Goal: Complete application form: Complete application form

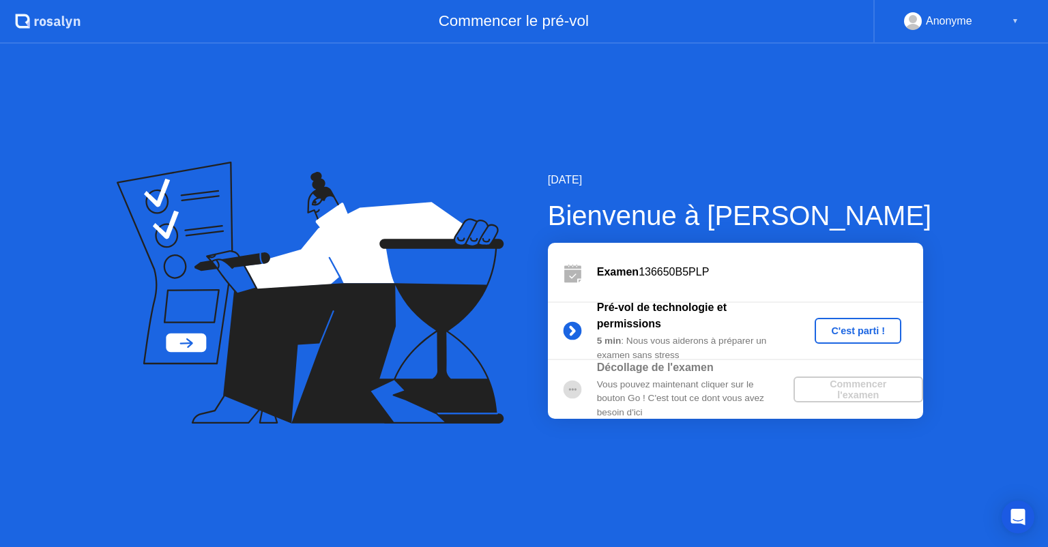
click at [858, 327] on div "C'est parti !" at bounding box center [858, 330] width 76 height 11
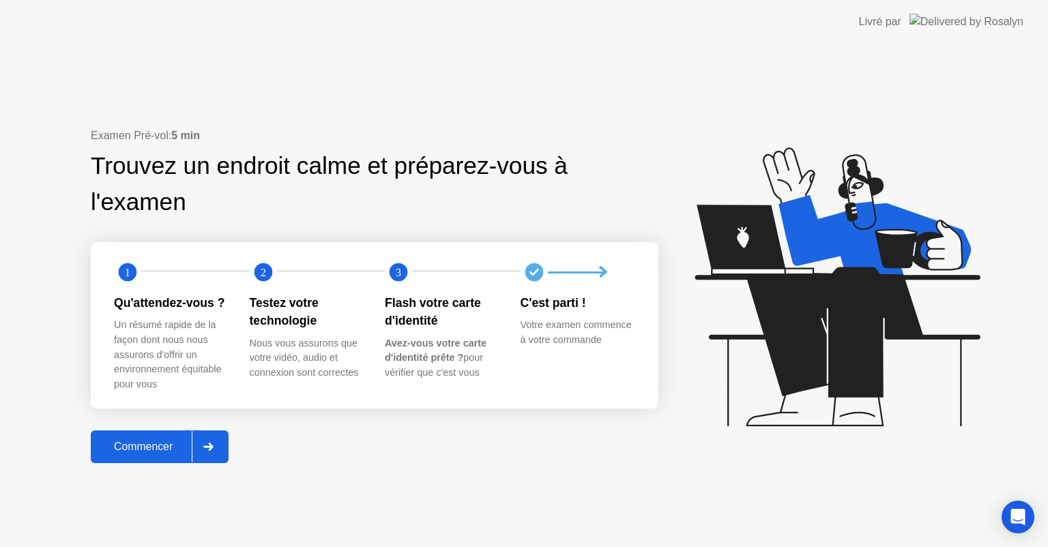
click at [143, 445] on div "Commencer" at bounding box center [143, 447] width 97 height 12
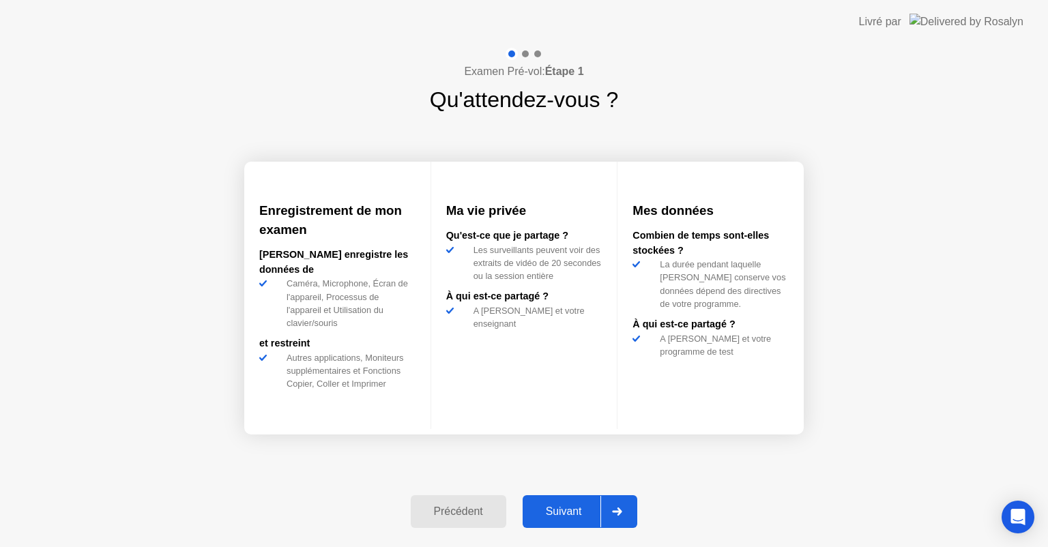
click at [570, 514] on div "Suivant" at bounding box center [564, 512] width 74 height 12
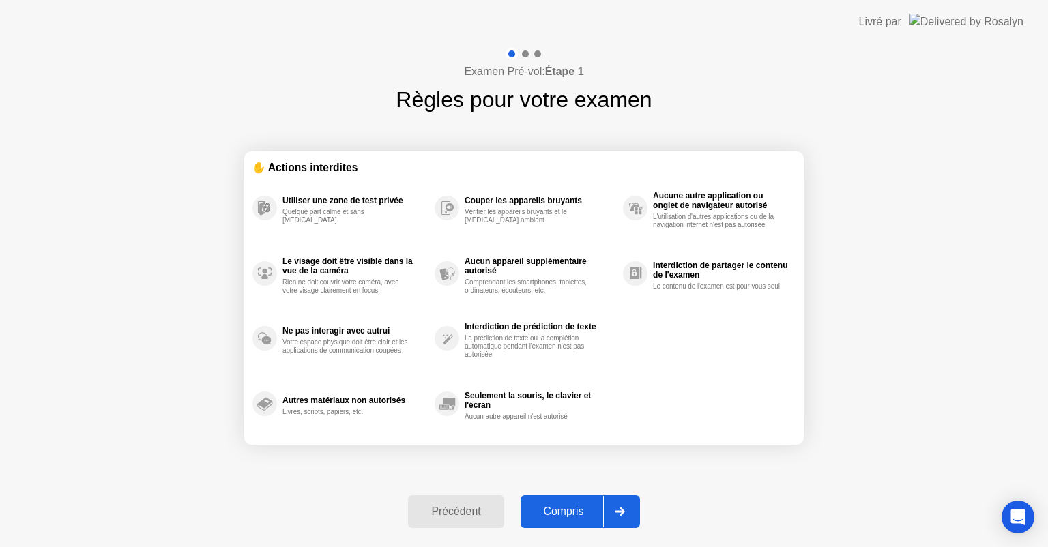
click at [570, 514] on div "Compris" at bounding box center [564, 512] width 78 height 12
select select "**********"
select select "*******"
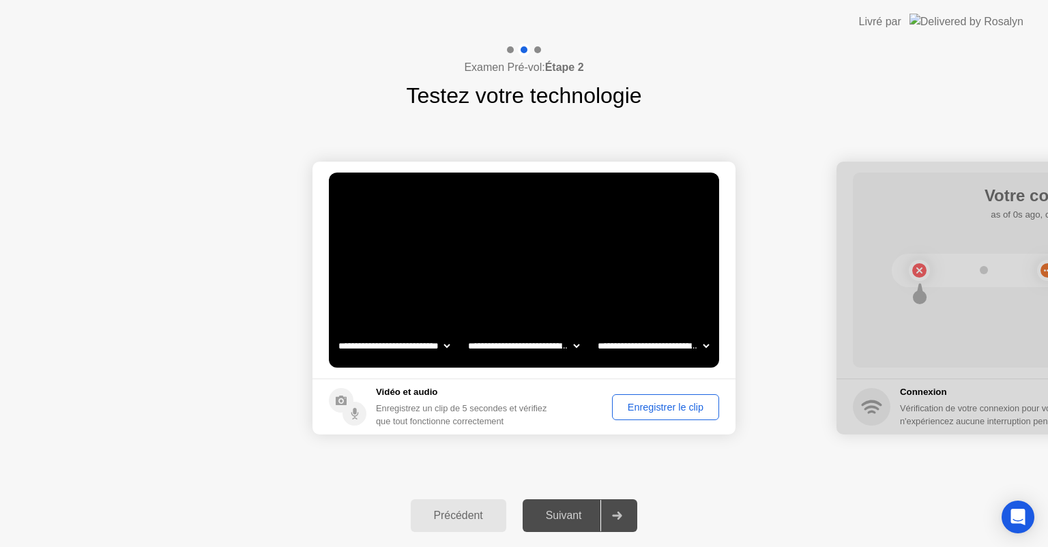
click at [650, 413] on div "Enregistrer le clip" at bounding box center [666, 407] width 98 height 11
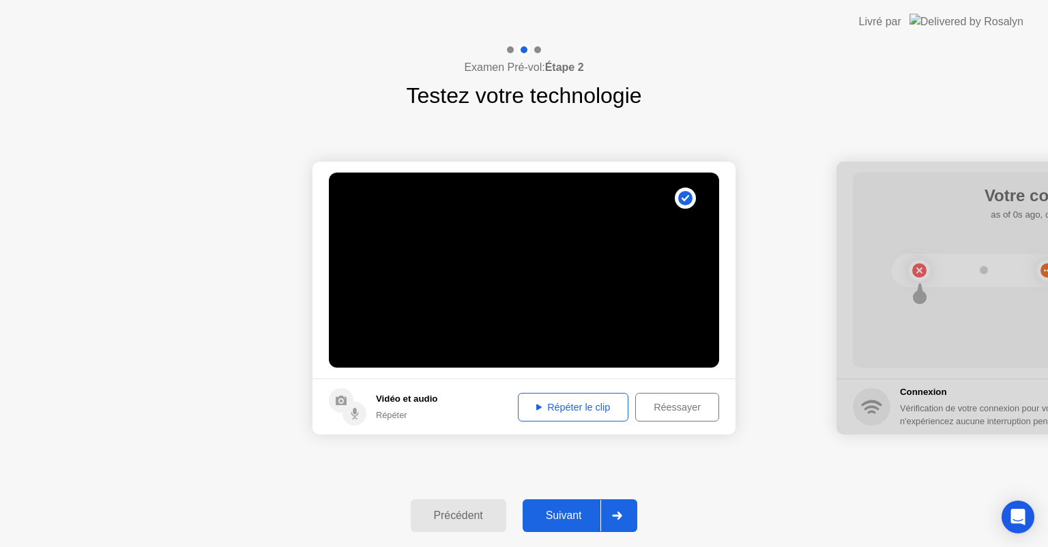
click at [551, 409] on div "Répéter le clip" at bounding box center [573, 407] width 101 height 11
click at [570, 510] on div "Suivant" at bounding box center [564, 516] width 74 height 12
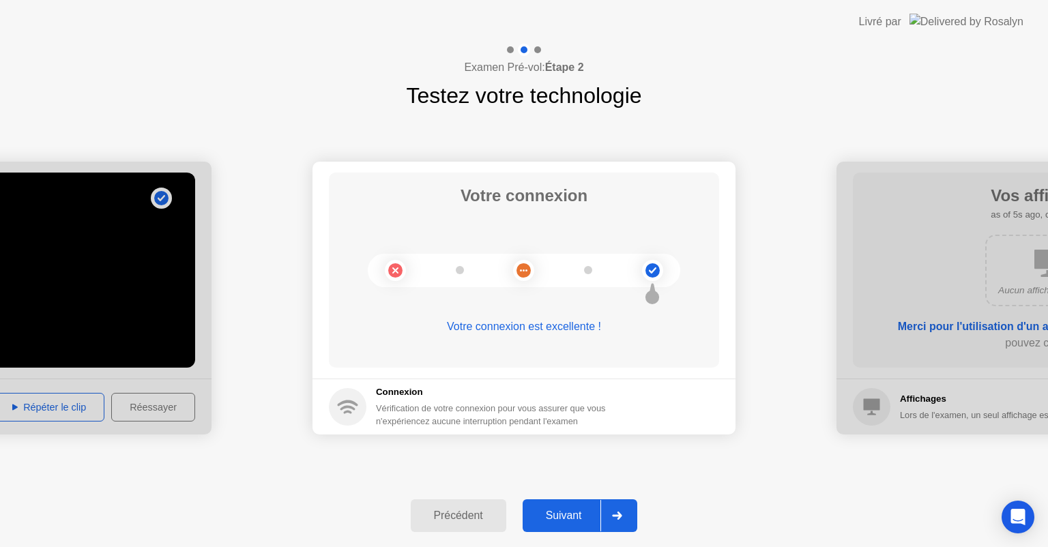
click at [570, 510] on div "Suivant" at bounding box center [564, 516] width 74 height 12
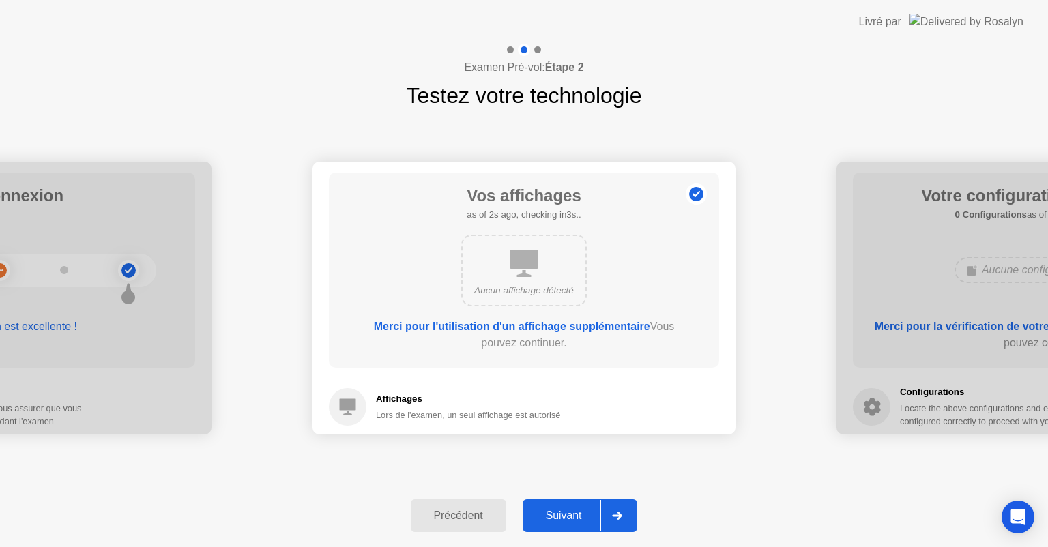
click at [570, 510] on div "Suivant" at bounding box center [564, 516] width 74 height 12
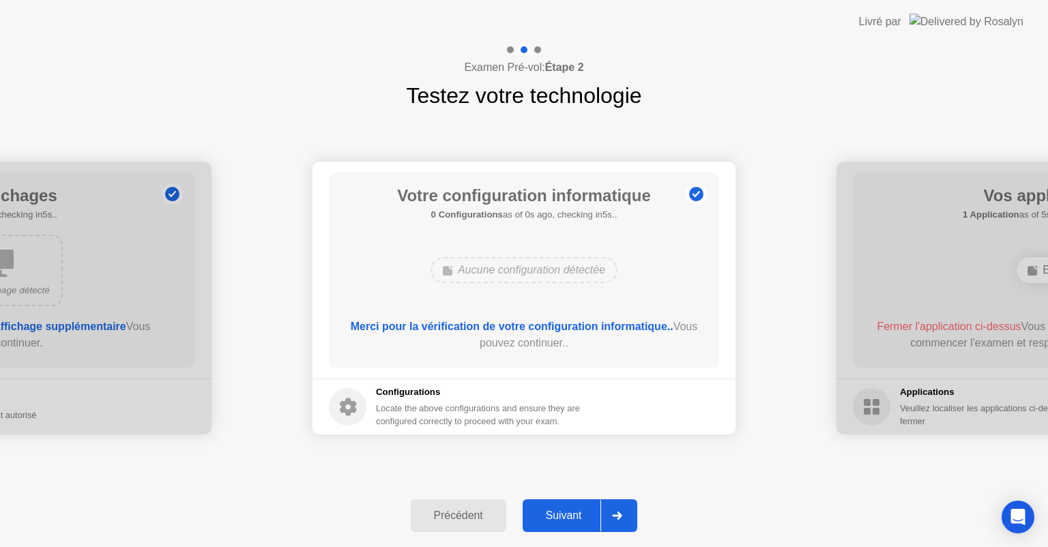
click at [570, 510] on div "Suivant" at bounding box center [564, 516] width 74 height 12
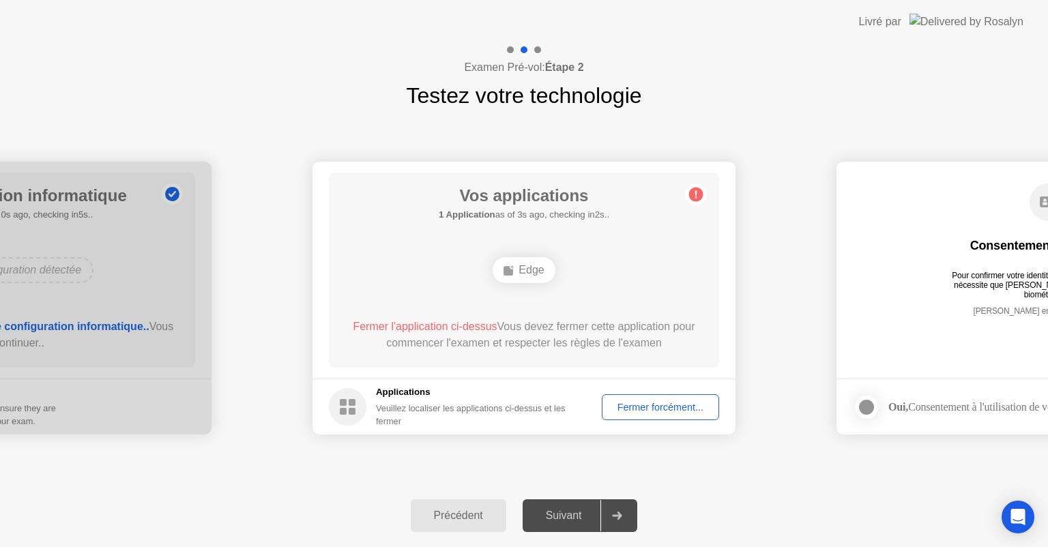
click at [663, 404] on div "Fermer forcément..." at bounding box center [661, 407] width 108 height 11
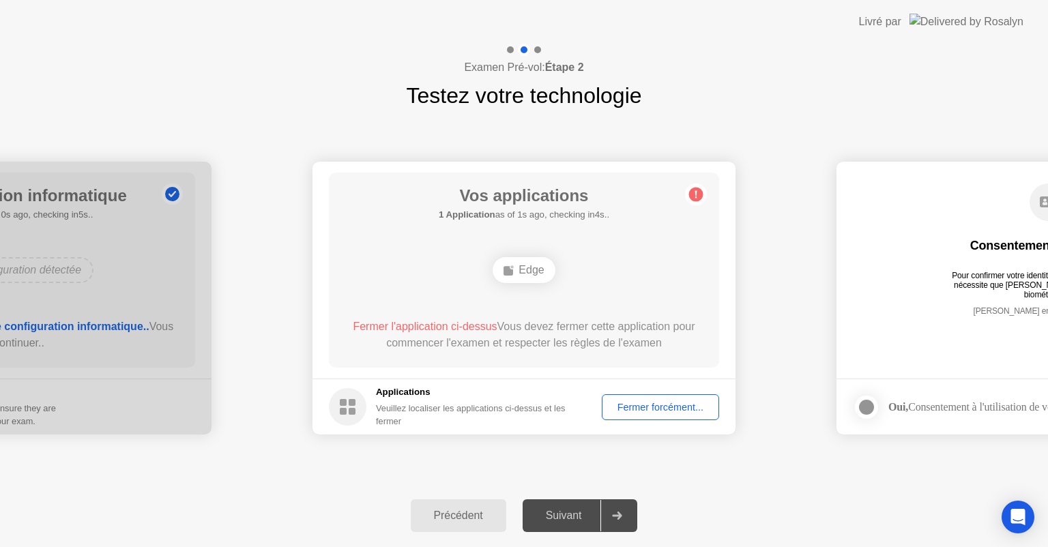
click at [650, 412] on div "Fermer forcément..." at bounding box center [661, 407] width 108 height 11
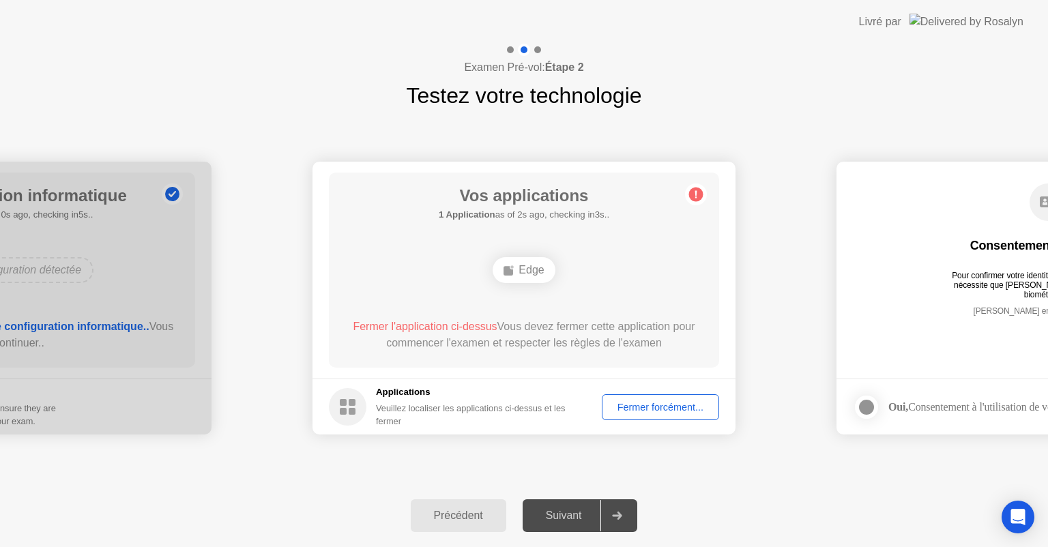
click at [511, 275] on rect at bounding box center [509, 271] width 10 height 10
click at [635, 413] on div "Fermer forcément..." at bounding box center [661, 407] width 108 height 11
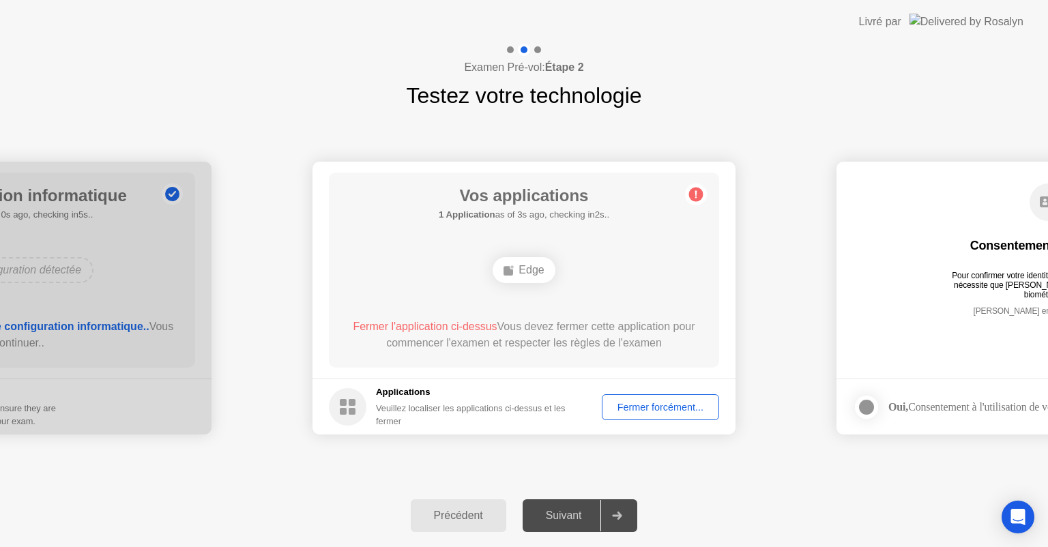
click at [658, 412] on div "Fermer forcément..." at bounding box center [661, 407] width 108 height 11
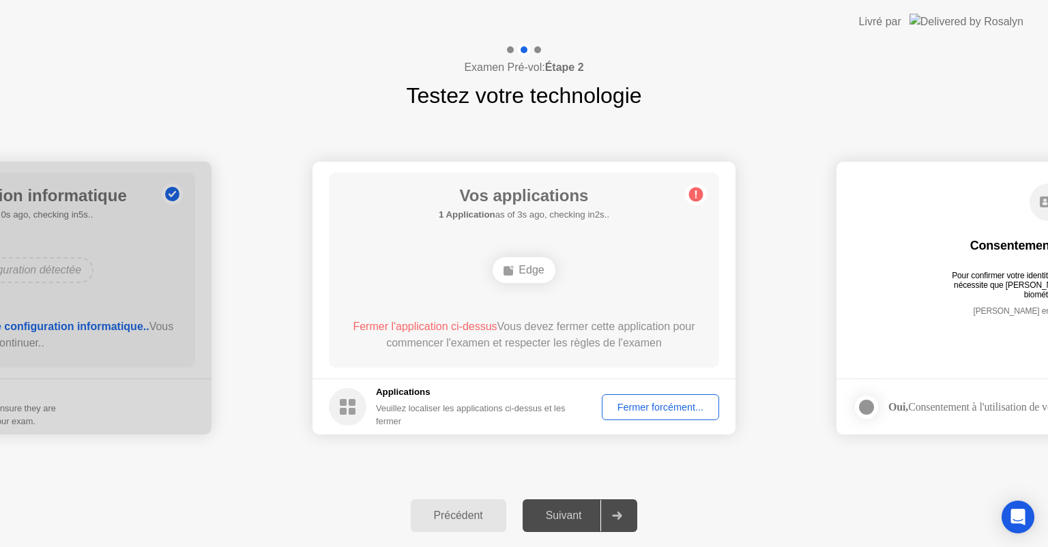
click at [660, 405] on div "Fermer forcément..." at bounding box center [661, 407] width 108 height 11
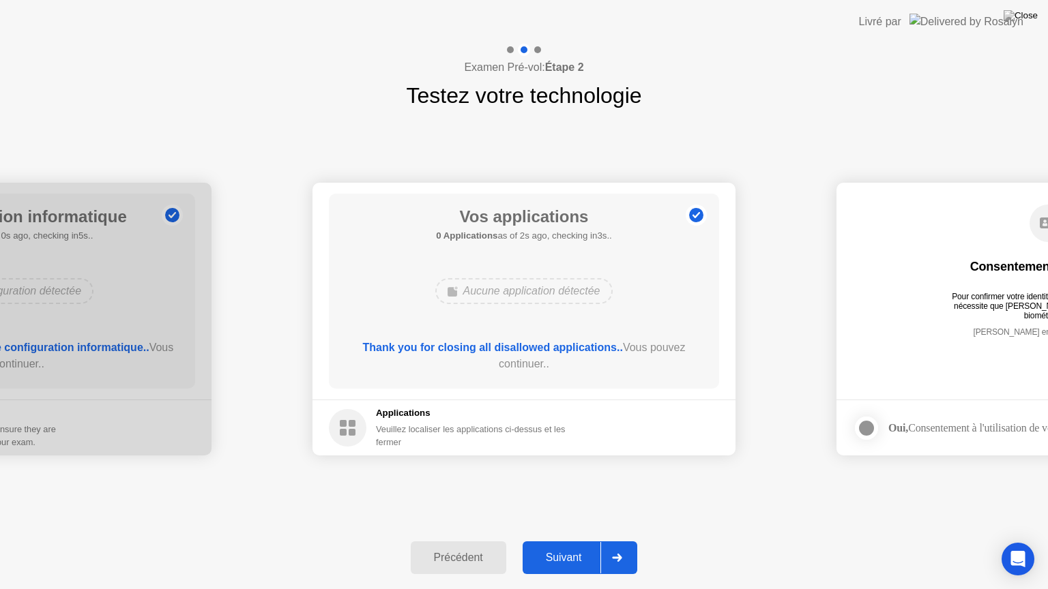
click at [570, 546] on div "Suivant" at bounding box center [564, 558] width 74 height 12
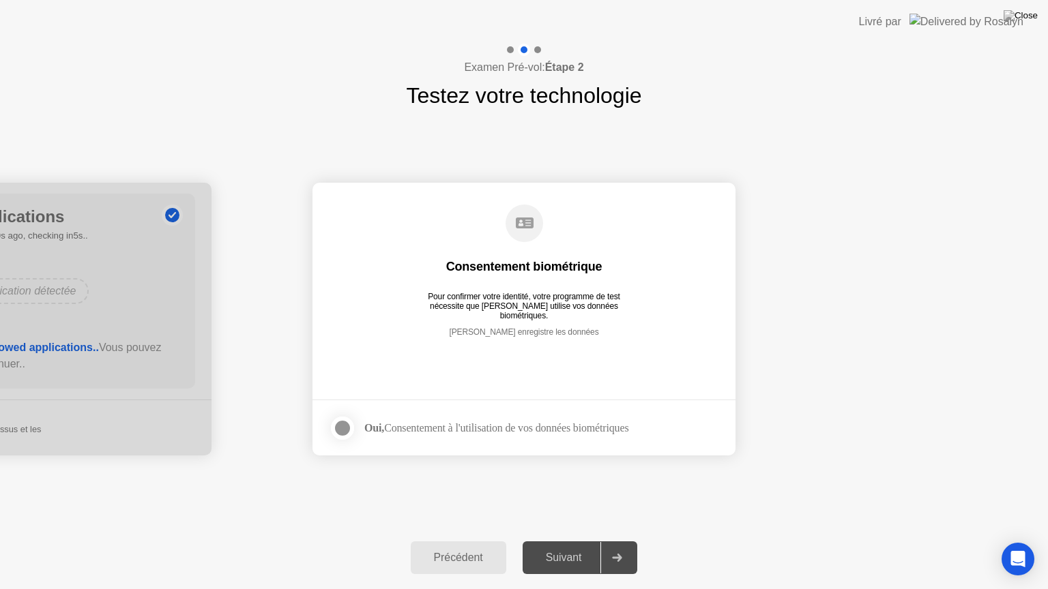
click at [334, 422] on div at bounding box center [342, 428] width 16 height 16
click at [565, 546] on div "Suivant" at bounding box center [564, 558] width 74 height 12
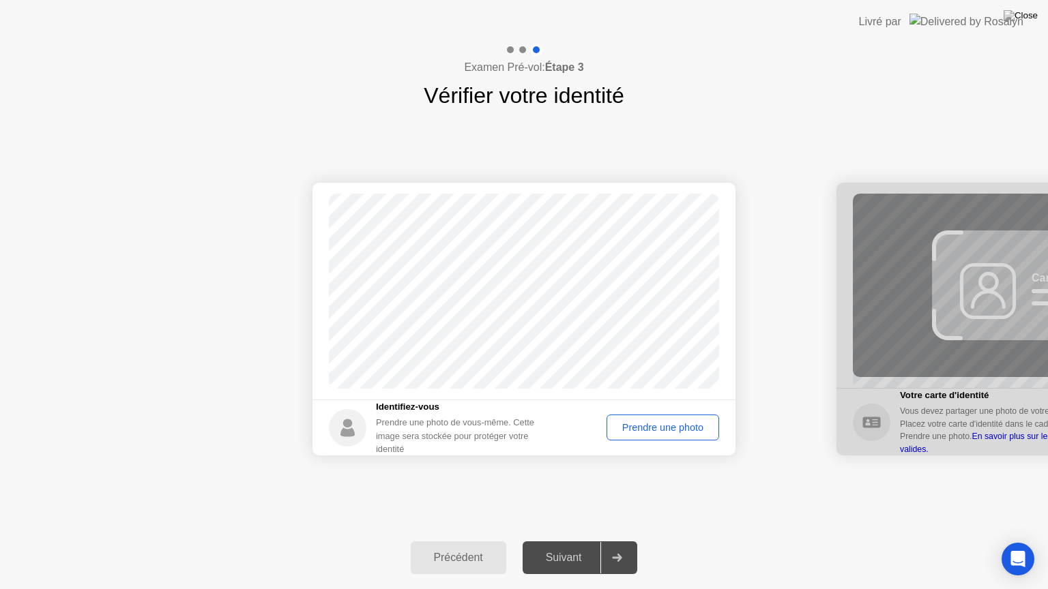
click at [653, 427] on div "Prendre une photo" at bounding box center [662, 427] width 103 height 11
click at [566, 546] on div "Suivant" at bounding box center [564, 558] width 74 height 12
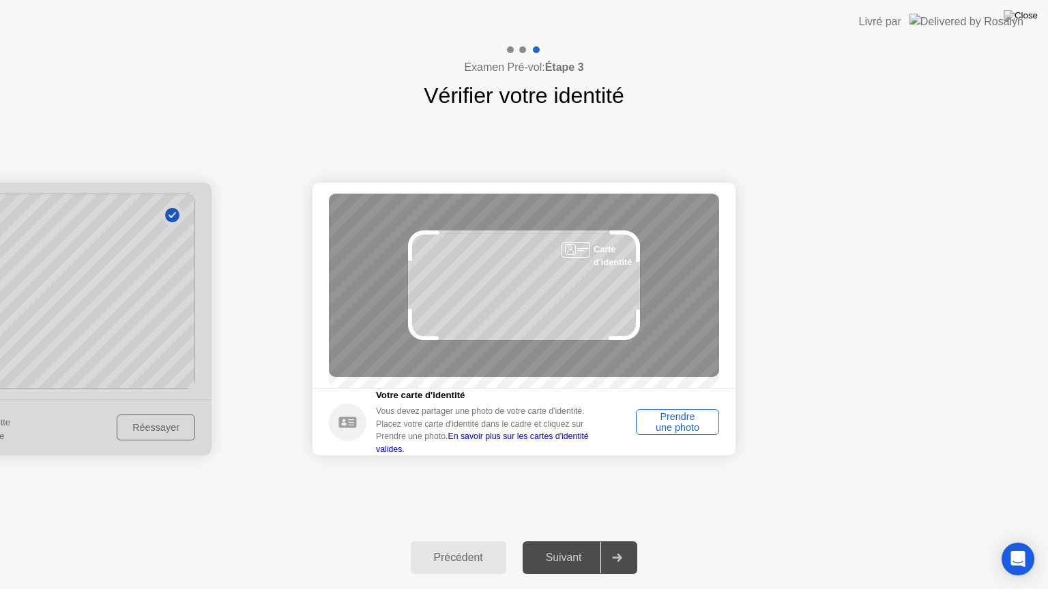
click at [683, 422] on div "Prendre une photo" at bounding box center [678, 422] width 74 height 22
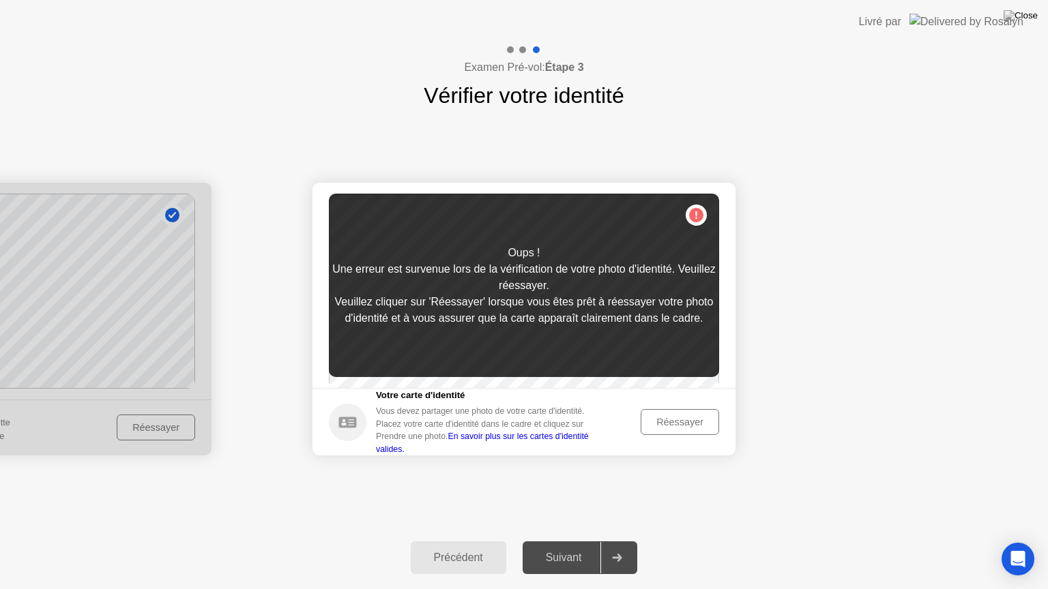
click at [683, 422] on div "Réessayer" at bounding box center [679, 422] width 69 height 11
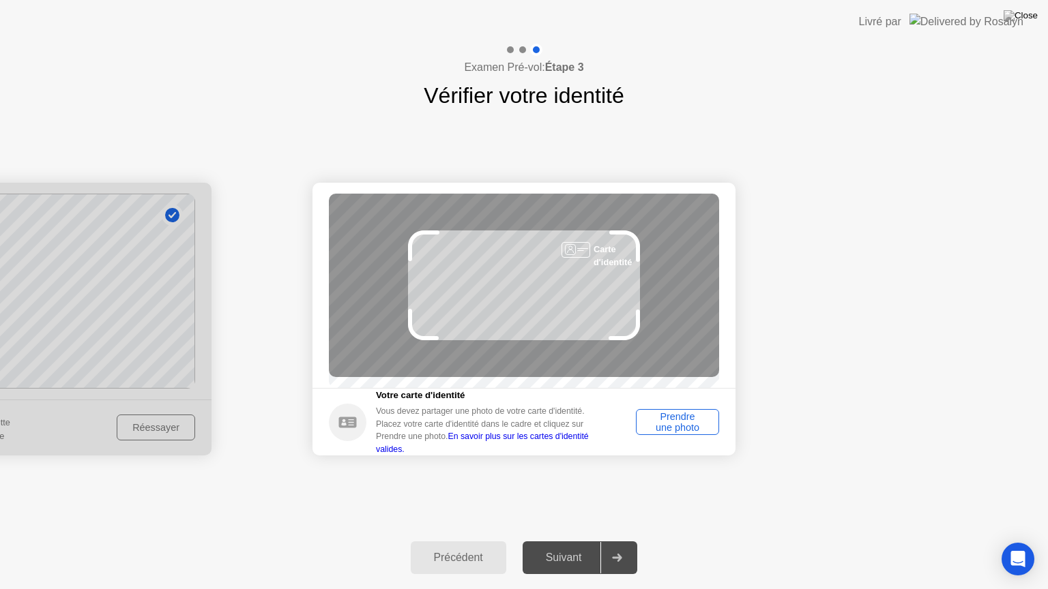
click at [683, 422] on div "Prendre une photo" at bounding box center [678, 422] width 74 height 22
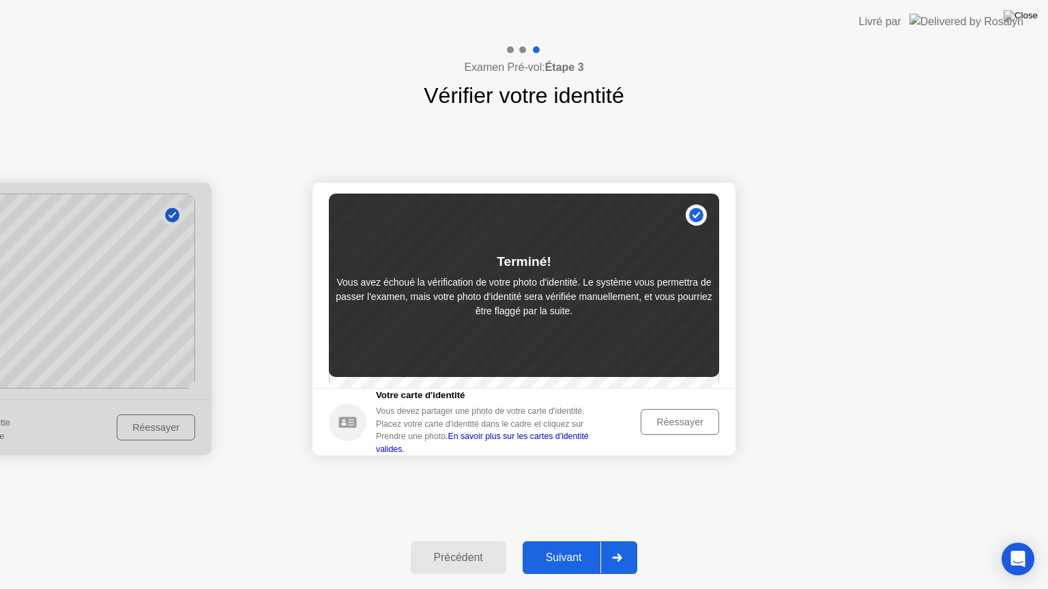
click at [683, 422] on div "Réessayer" at bounding box center [679, 422] width 69 height 11
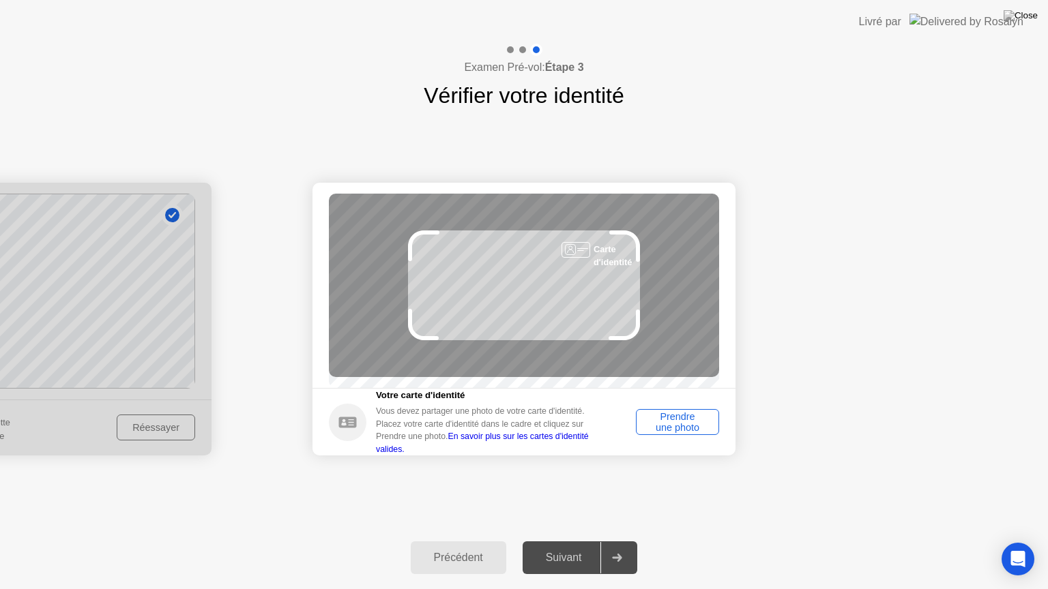
click at [668, 433] on div "Prendre une photo" at bounding box center [678, 422] width 74 height 22
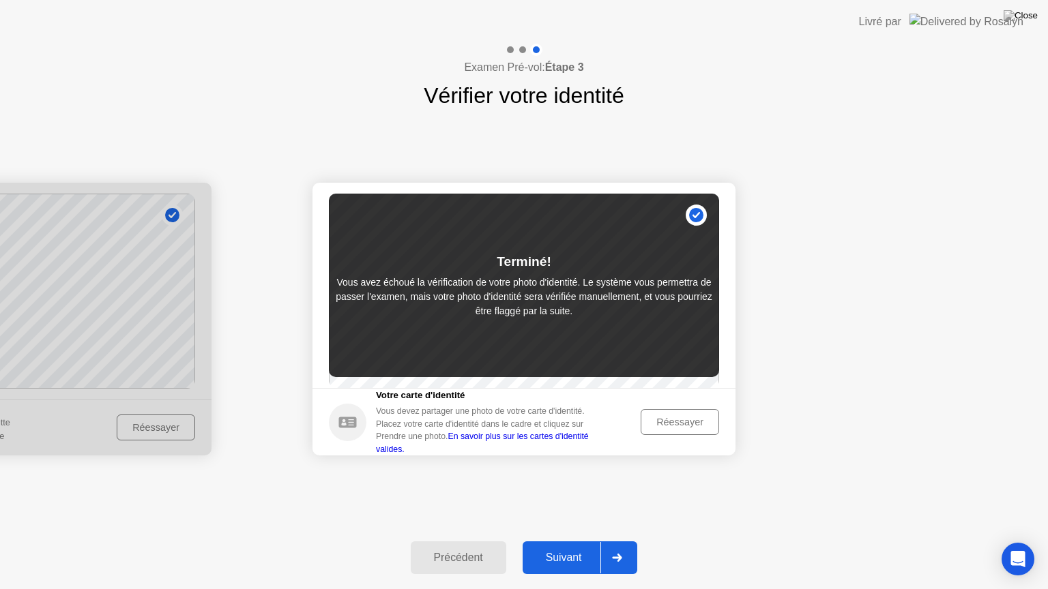
click at [568, 546] on div "Suivant" at bounding box center [564, 558] width 74 height 12
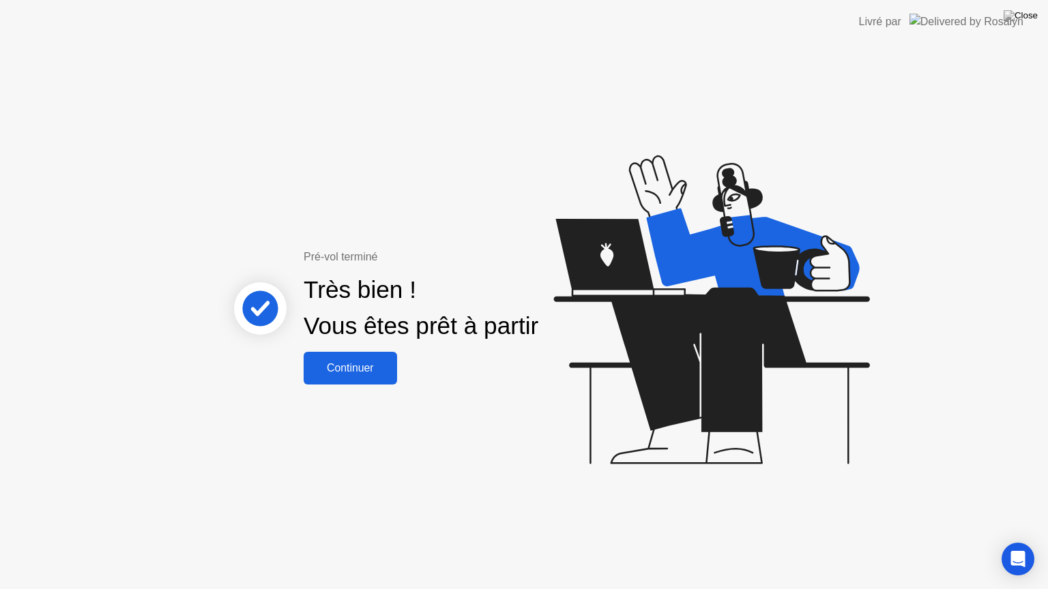
click at [355, 375] on div "Continuer" at bounding box center [350, 368] width 85 height 12
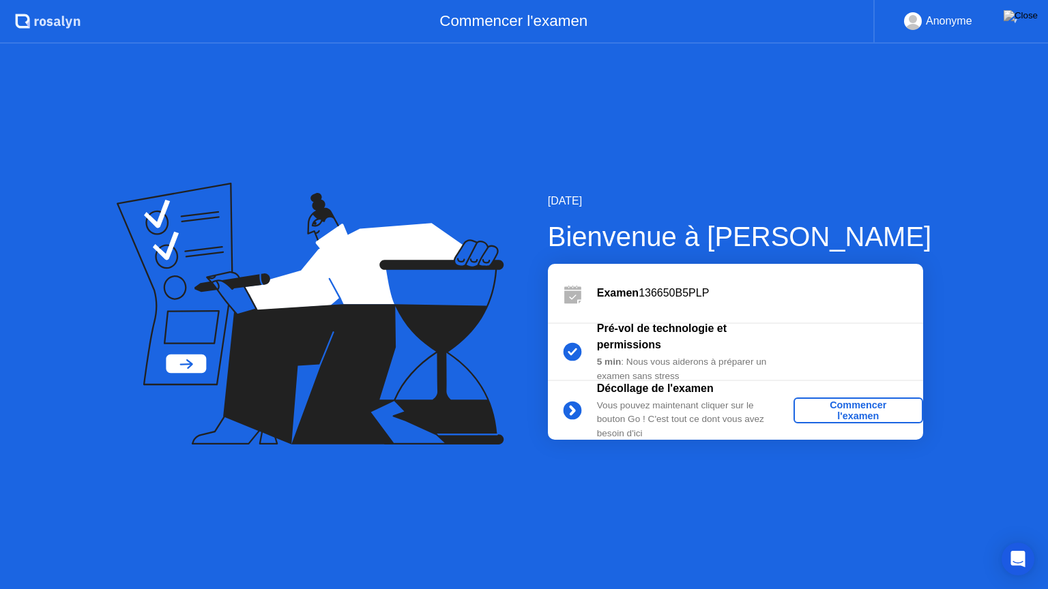
click at [855, 412] on div "Commencer l'examen" at bounding box center [858, 411] width 119 height 22
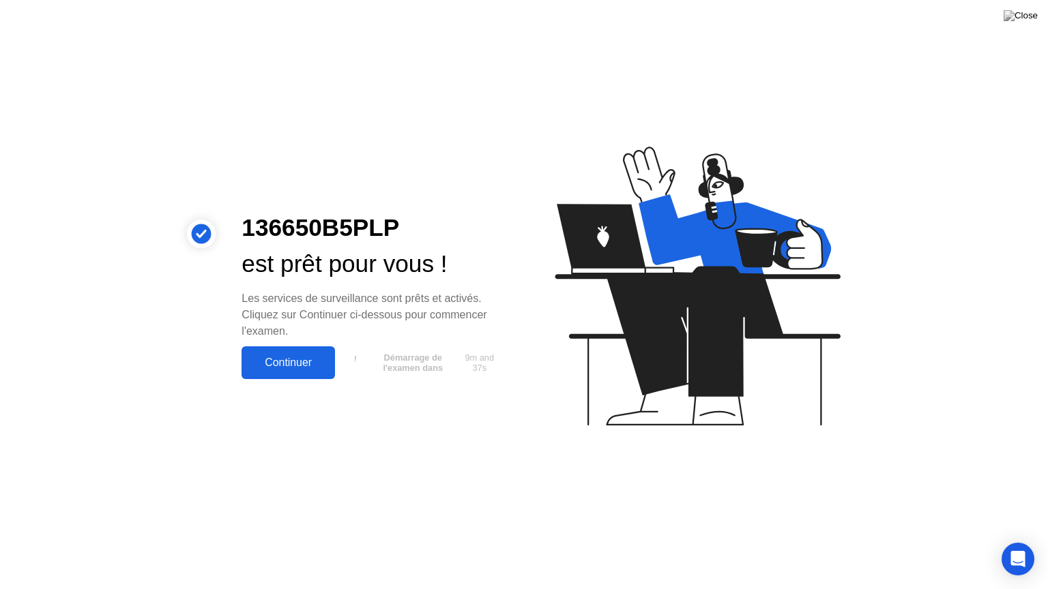
click at [281, 368] on div "Continuer" at bounding box center [288, 363] width 85 height 12
